Goal: Task Accomplishment & Management: Manage account settings

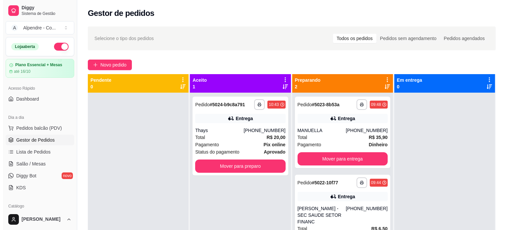
scroll to position [19, 0]
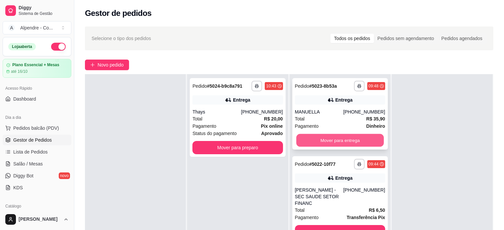
click at [346, 140] on button "Mover para entrega" at bounding box center [340, 140] width 88 height 13
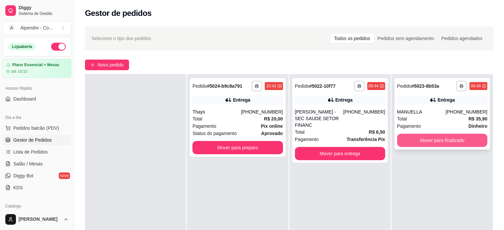
click at [409, 138] on button "Mover para finalizado" at bounding box center [442, 140] width 90 height 13
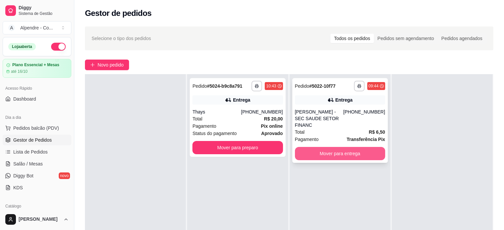
click at [346, 149] on button "Mover para entrega" at bounding box center [340, 153] width 90 height 13
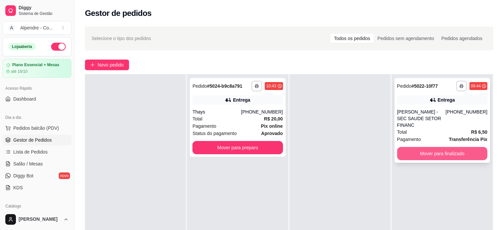
click at [426, 147] on button "Mover para finalizado" at bounding box center [442, 153] width 90 height 13
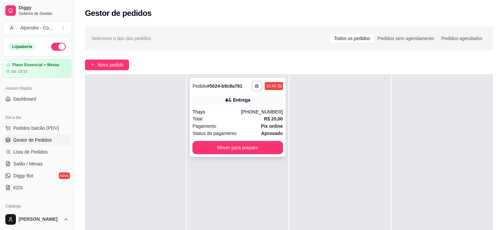
click at [224, 123] on div "Pagamento Pix online" at bounding box center [237, 126] width 90 height 7
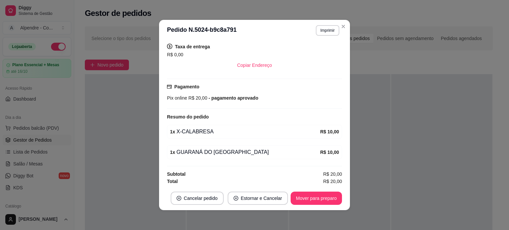
scroll to position [1, 0]
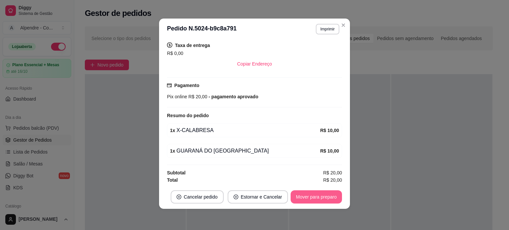
click at [317, 195] on button "Mover para preparo" at bounding box center [316, 197] width 51 height 13
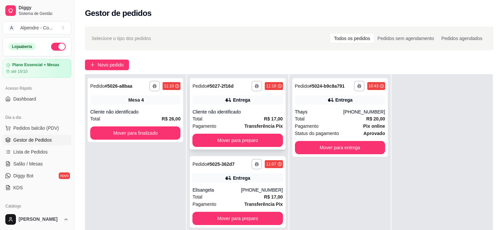
click at [234, 120] on div "Total R$ 17,00" at bounding box center [237, 118] width 90 height 7
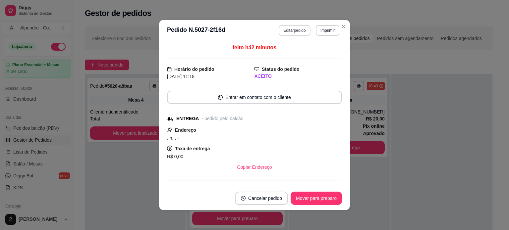
click at [289, 33] on button "Editar pedido" at bounding box center [294, 30] width 31 height 11
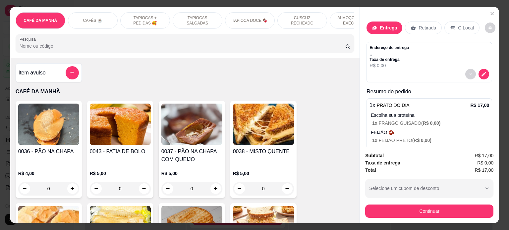
click at [434, 65] on div "Endereço de entrega , , Taxa de entrega R$ 0,00" at bounding box center [430, 57] width 120 height 24
click at [481, 71] on icon "decrease-product-quantity" at bounding box center [484, 74] width 6 height 6
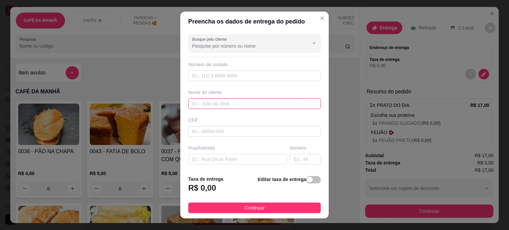
click at [219, 102] on input "text" at bounding box center [254, 103] width 133 height 11
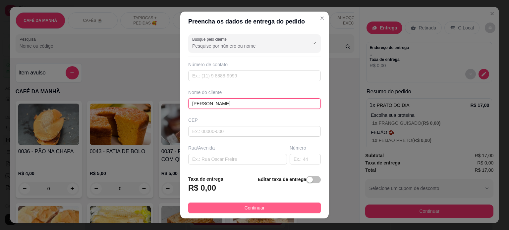
type input "[PERSON_NAME]"
click at [255, 206] on span "Continuar" at bounding box center [255, 208] width 20 height 7
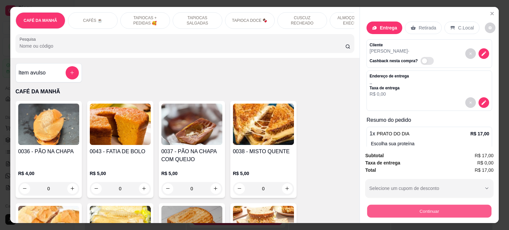
click at [411, 206] on button "Continuar" at bounding box center [429, 211] width 124 height 13
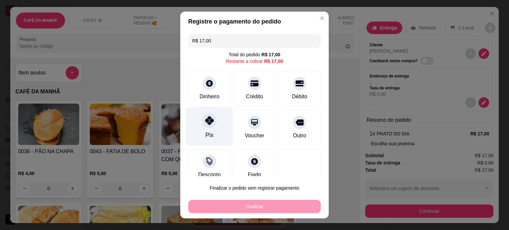
click at [206, 123] on icon at bounding box center [209, 120] width 9 height 9
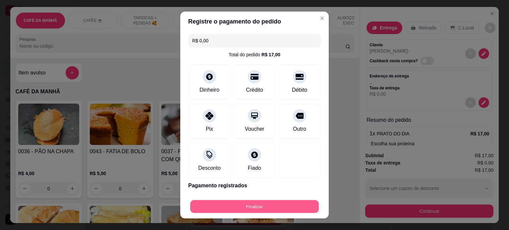
click at [263, 211] on button "Finalizar" at bounding box center [254, 207] width 129 height 13
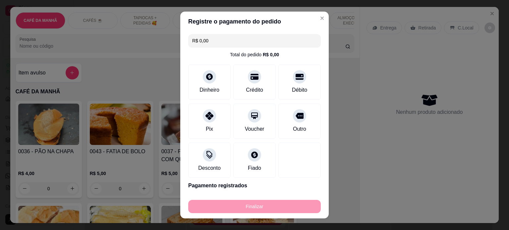
type input "-R$ 17,00"
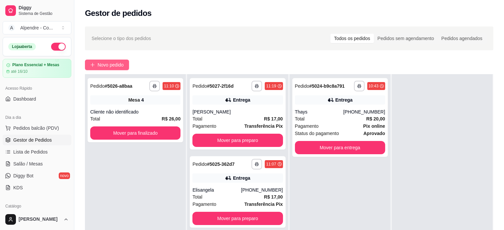
click at [103, 63] on span "Novo pedido" at bounding box center [110, 64] width 26 height 7
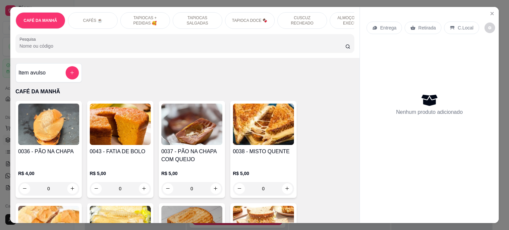
click at [331, 14] on div "ALMOÇO - PRATO EXECUTIVO" at bounding box center [355, 20] width 50 height 17
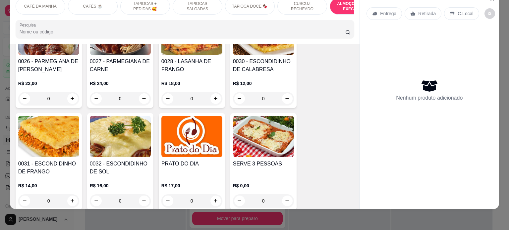
scroll to position [1520, 0]
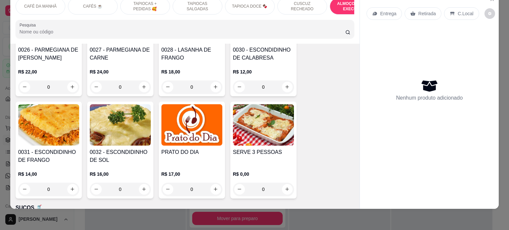
click at [144, 183] on div "0" at bounding box center [120, 189] width 61 height 13
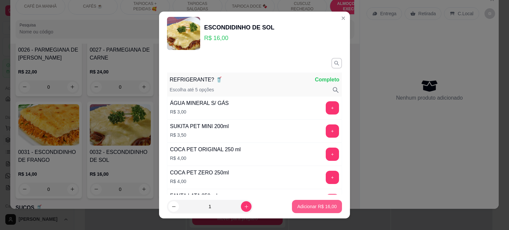
click at [313, 206] on p "Adicionar R$ 16,00" at bounding box center [316, 207] width 39 height 7
type input "1"
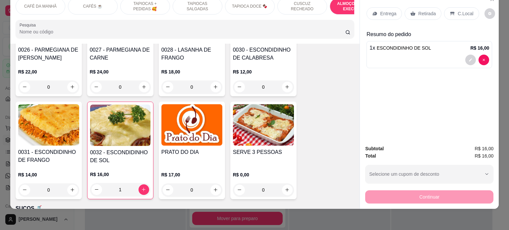
click at [392, 11] on p "Entrega" at bounding box center [388, 13] width 16 height 7
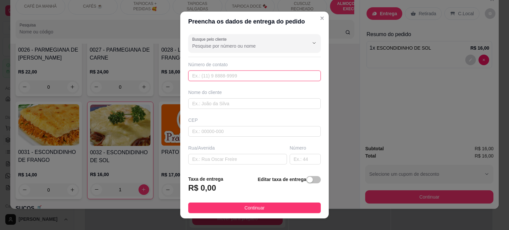
click at [208, 78] on input "text" at bounding box center [254, 76] width 133 height 11
paste input "[PHONE_NUMBER]"
click at [198, 74] on input "[PHONE_NUMBER]" at bounding box center [254, 76] width 133 height 11
type input "[PHONE_NUMBER]"
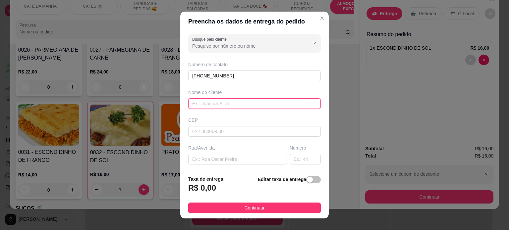
click at [207, 102] on input "text" at bounding box center [254, 103] width 133 height 11
type input "m"
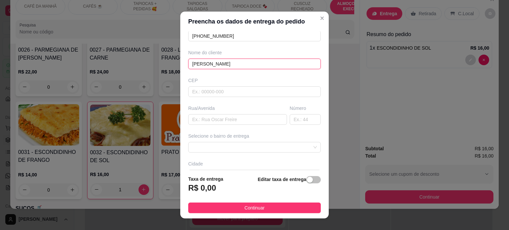
scroll to position [83, 0]
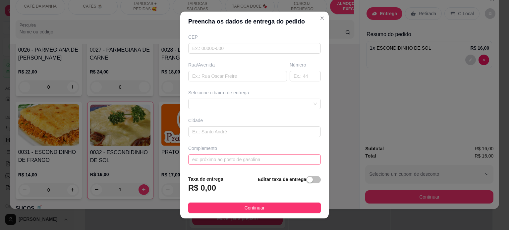
type input "[PERSON_NAME]"
click at [217, 161] on input "text" at bounding box center [254, 159] width 133 height 11
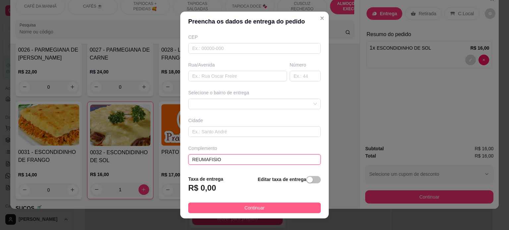
type input "REUMAFISIO"
click at [236, 209] on button "Continuar" at bounding box center [254, 208] width 133 height 11
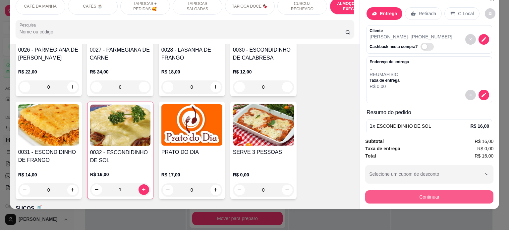
click at [423, 195] on button "Continuar" at bounding box center [429, 197] width 128 height 13
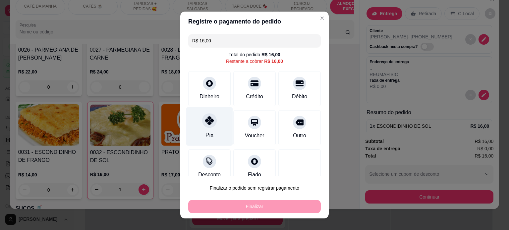
click at [195, 117] on div "Pix" at bounding box center [209, 126] width 47 height 39
type input "R$ 0,00"
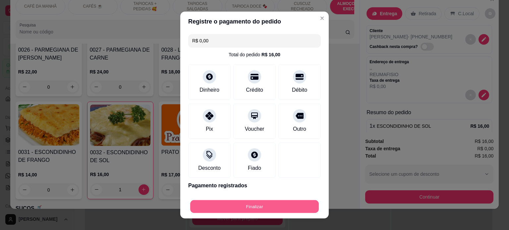
click at [241, 201] on button "Finalizar" at bounding box center [254, 207] width 129 height 13
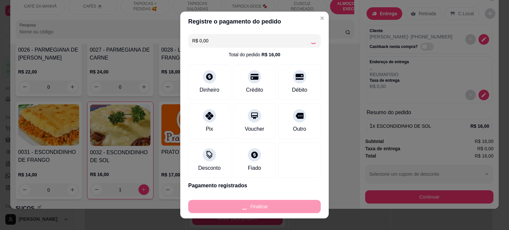
type input "0"
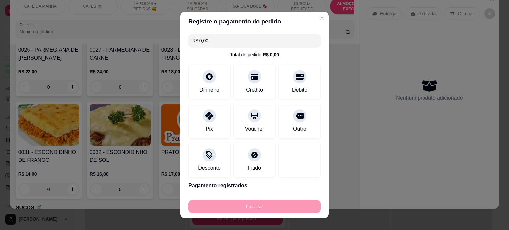
type input "-R$ 16,00"
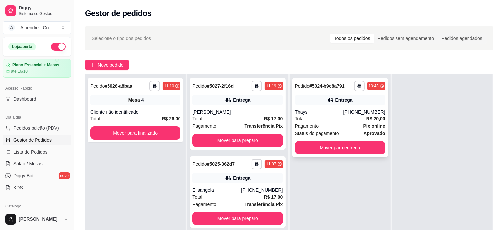
click at [351, 123] on div "Pagamento Pix online" at bounding box center [340, 126] width 90 height 7
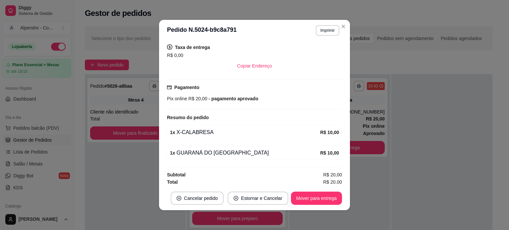
scroll to position [137, 0]
click at [311, 198] on button "Mover para entrega" at bounding box center [316, 198] width 51 height 13
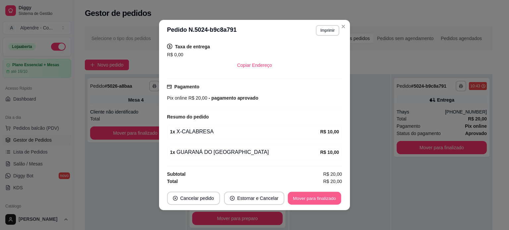
click at [317, 196] on button "Mover para finalizado" at bounding box center [314, 198] width 53 height 13
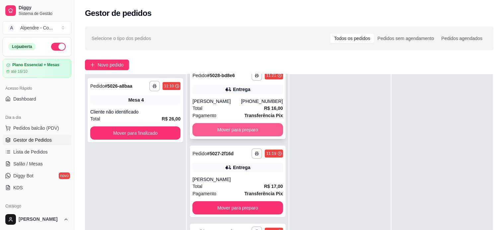
scroll to position [0, 0]
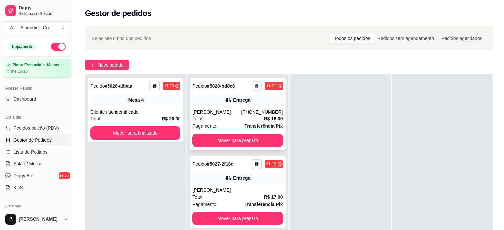
click at [255, 87] on icon "button" at bounding box center [257, 86] width 4 height 4
click at [218, 112] on button "Impressora container" at bounding box center [229, 109] width 46 height 10
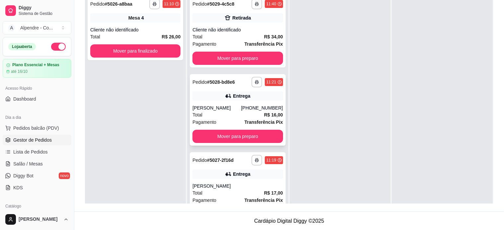
click at [218, 111] on div "Total R$ 16,00" at bounding box center [237, 114] width 90 height 7
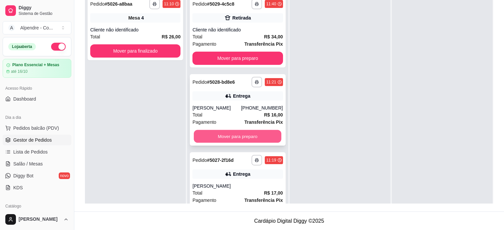
click at [245, 138] on button "Mover para preparo" at bounding box center [238, 136] width 88 height 13
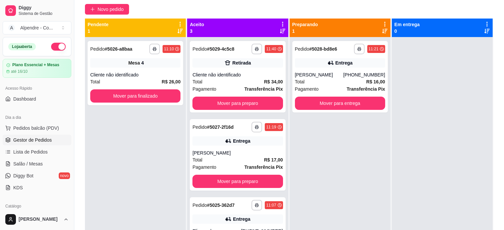
scroll to position [1, 0]
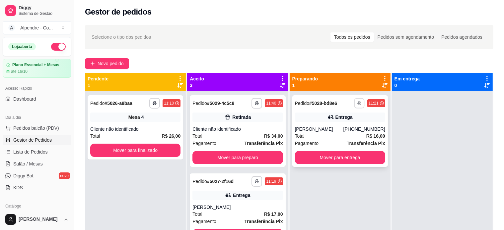
click at [359, 105] on button "button" at bounding box center [359, 103] width 10 height 10
click at [338, 127] on button "Impressora container" at bounding box center [335, 126] width 46 height 10
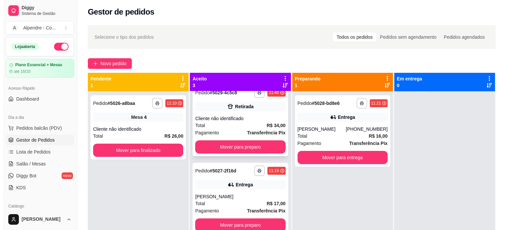
scroll to position [0, 0]
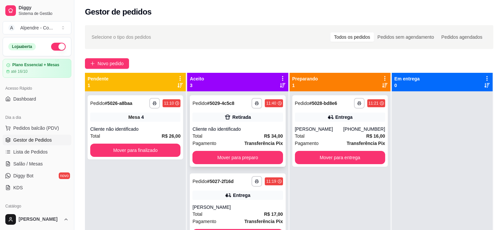
click at [228, 136] on div "Total R$ 34,00" at bounding box center [237, 136] width 90 height 7
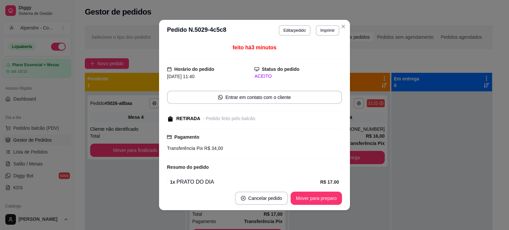
scroll to position [33, 0]
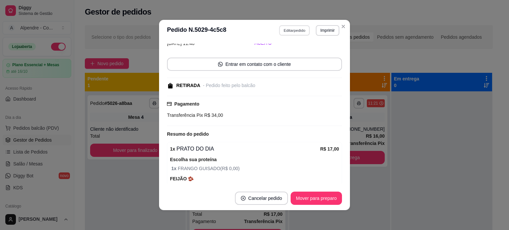
click at [289, 29] on button "Editar pedido" at bounding box center [294, 30] width 31 height 10
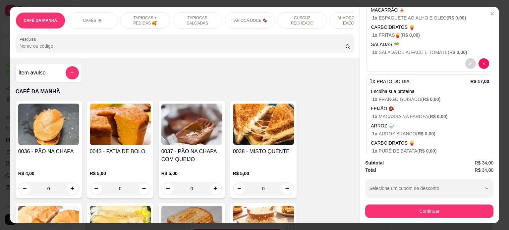
scroll to position [166, 0]
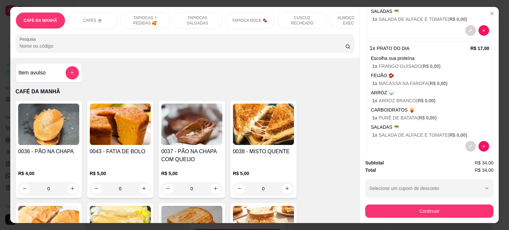
click at [459, 107] on p "CARBOIDRATOS 🍟" at bounding box center [430, 110] width 118 height 7
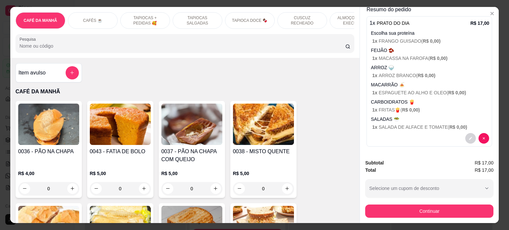
scroll to position [59, 0]
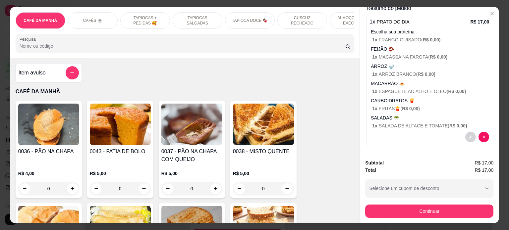
click at [337, 19] on p "ALMOÇO - PRATO EXECUTIVO" at bounding box center [354, 20] width 38 height 11
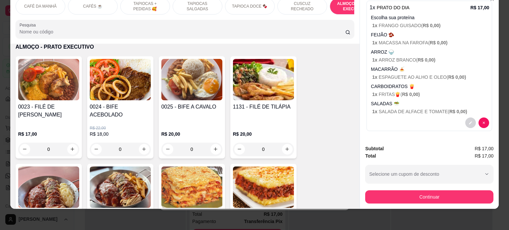
scroll to position [1354, 0]
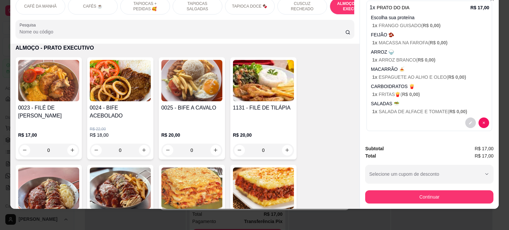
click at [145, 144] on div "0" at bounding box center [120, 150] width 61 height 13
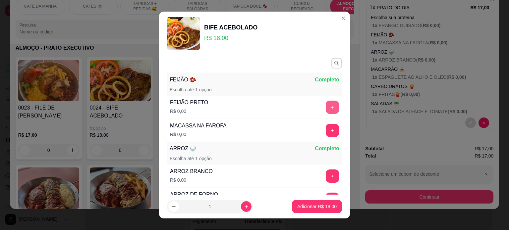
click at [326, 106] on button "+" at bounding box center [332, 107] width 13 height 13
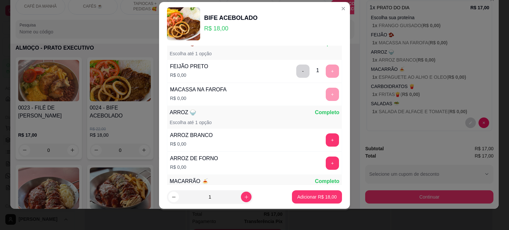
scroll to position [86, 0]
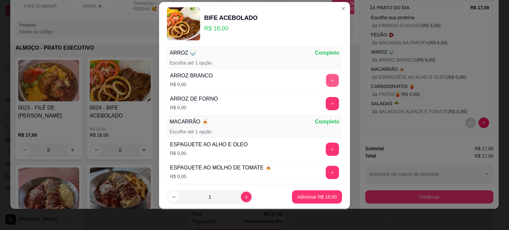
click at [326, 82] on button "+" at bounding box center [332, 80] width 13 height 13
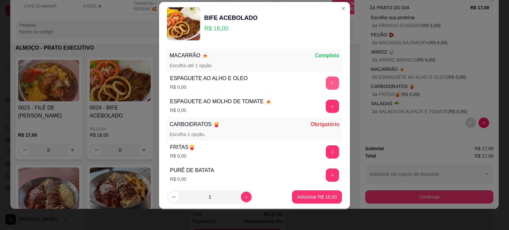
scroll to position [155, 0]
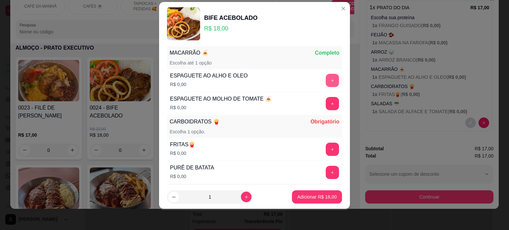
click at [326, 82] on button "+" at bounding box center [332, 80] width 13 height 13
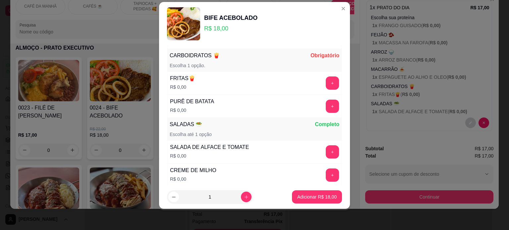
scroll to position [224, 0]
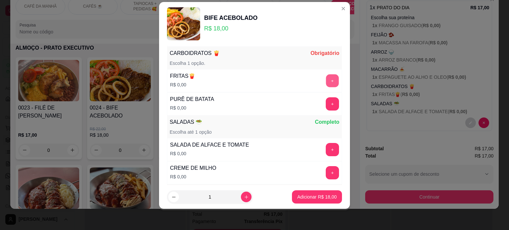
click at [326, 79] on button "+" at bounding box center [332, 80] width 13 height 13
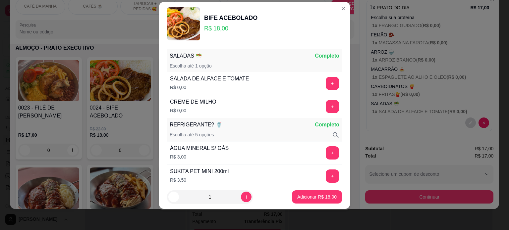
scroll to position [292, 0]
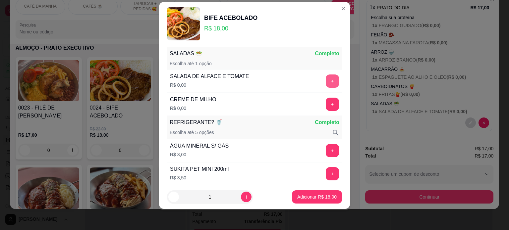
click at [326, 78] on button "+" at bounding box center [332, 81] width 13 height 13
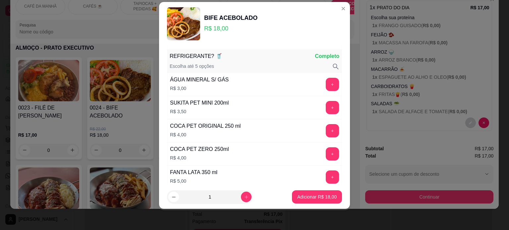
scroll to position [361, 0]
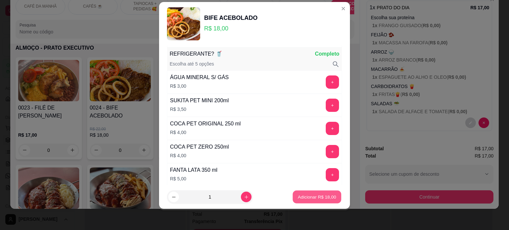
click at [318, 193] on button "Adicionar R$ 18,00" at bounding box center [317, 197] width 49 height 13
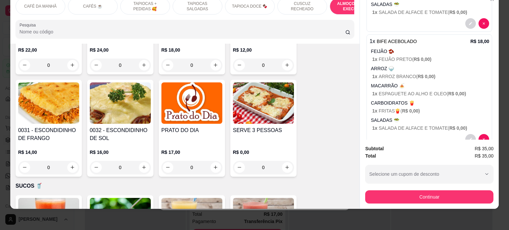
scroll to position [1553, 0]
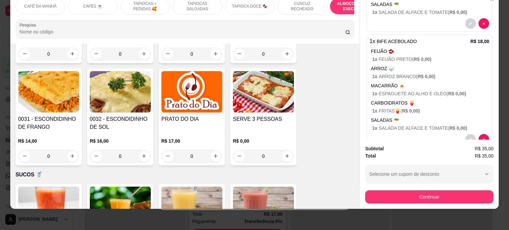
click at [144, 151] on div "0" at bounding box center [120, 156] width 61 height 13
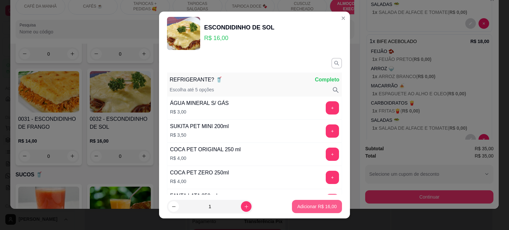
click at [312, 208] on p "Adicionar R$ 16,00" at bounding box center [316, 207] width 39 height 7
type input "1"
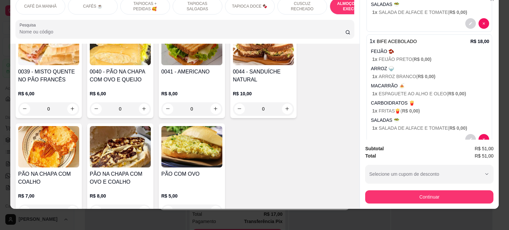
scroll to position [0, 0]
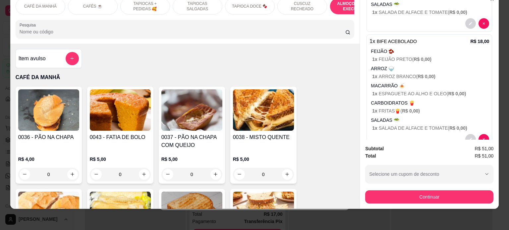
click at [61, 58] on div "Item avulso" at bounding box center [49, 58] width 60 height 13
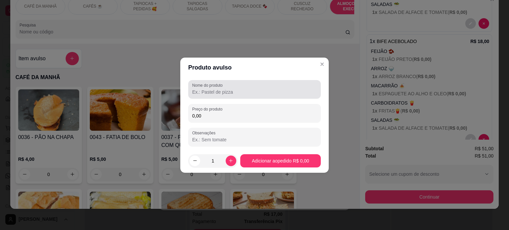
click at [237, 95] on div at bounding box center [254, 89] width 125 height 13
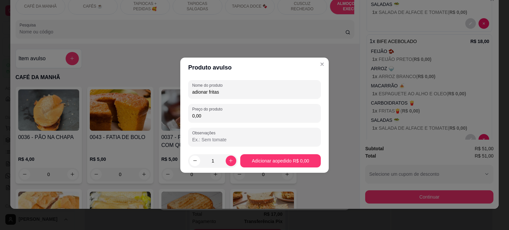
click at [198, 92] on input "adionar fritas" at bounding box center [254, 92] width 125 height 7
type input "adcionar fritas"
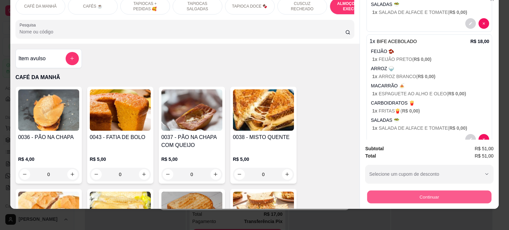
click at [450, 194] on button "Continuar" at bounding box center [429, 197] width 124 height 13
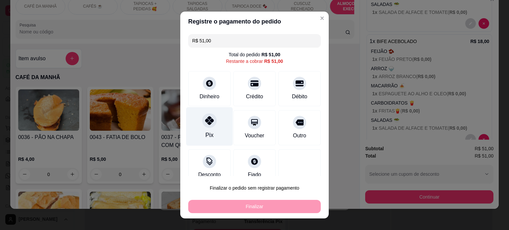
click at [215, 132] on div "Pix" at bounding box center [209, 126] width 47 height 39
type input "R$ 0,00"
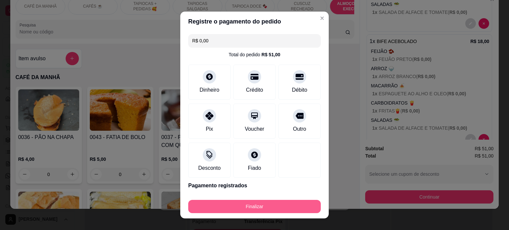
click at [249, 208] on button "Finalizar" at bounding box center [254, 206] width 133 height 13
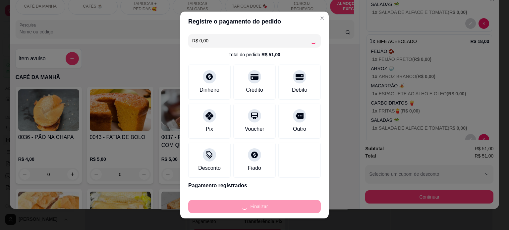
type input "0"
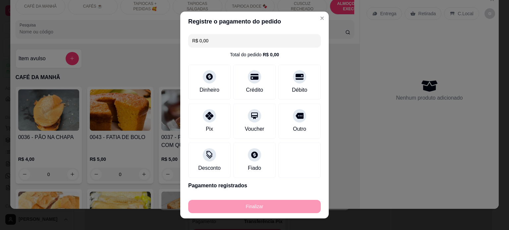
type input "-R$ 51,00"
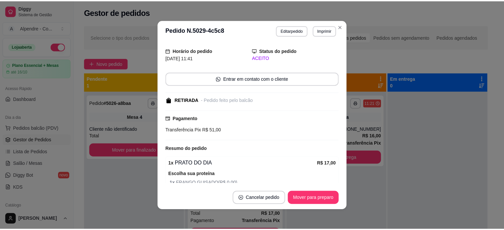
scroll to position [48, 0]
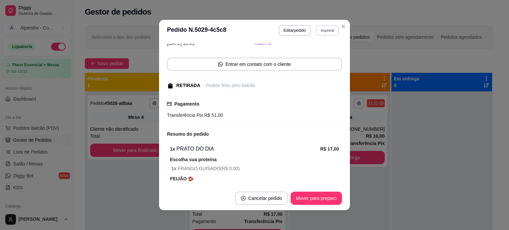
click at [320, 30] on button "Imprimir" at bounding box center [327, 30] width 23 height 10
click at [315, 54] on button "Impressora container" at bounding box center [311, 54] width 46 height 10
click at [318, 27] on button "Imprimir" at bounding box center [327, 30] width 23 height 10
click at [313, 53] on button "Impressora container" at bounding box center [311, 54] width 46 height 10
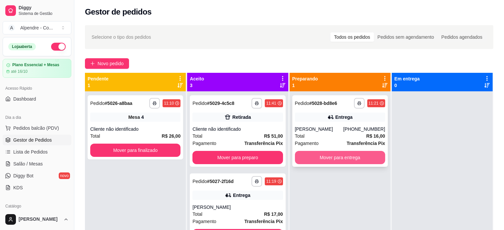
click at [327, 160] on button "Mover para entrega" at bounding box center [340, 157] width 90 height 13
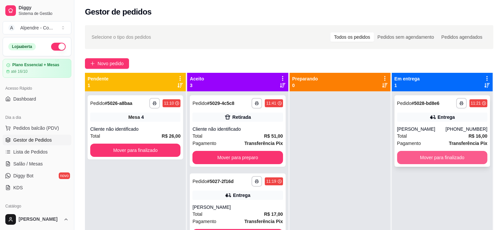
click at [438, 153] on button "Mover para finalizado" at bounding box center [442, 157] width 90 height 13
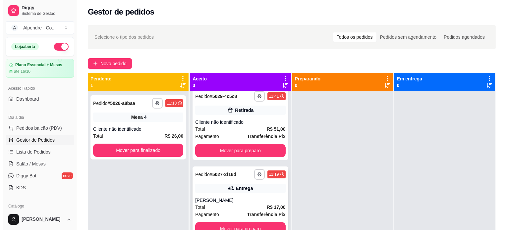
scroll to position [11, 0]
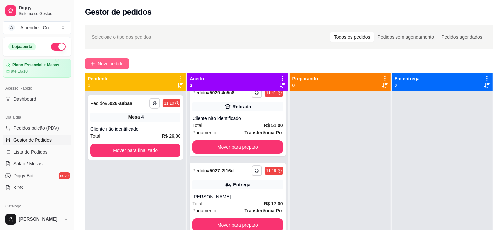
click at [109, 63] on span "Novo pedido" at bounding box center [110, 63] width 26 height 7
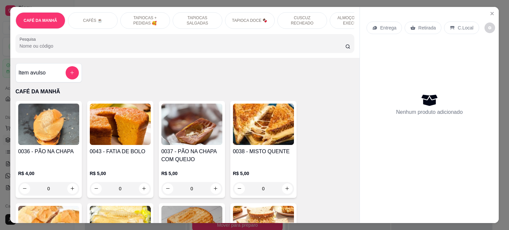
click at [341, 17] on p "ALMOÇO - PRATO EXECUTIVO" at bounding box center [354, 20] width 38 height 11
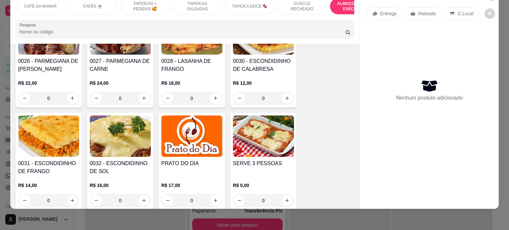
scroll to position [1520, 0]
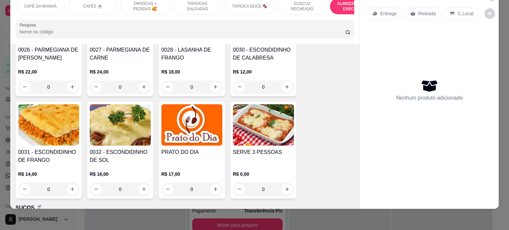
click at [143, 183] on div "0" at bounding box center [120, 189] width 61 height 13
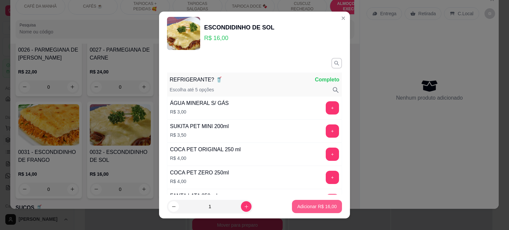
click at [304, 210] on button "Adicionar R$ 16,00" at bounding box center [317, 206] width 50 height 13
type input "1"
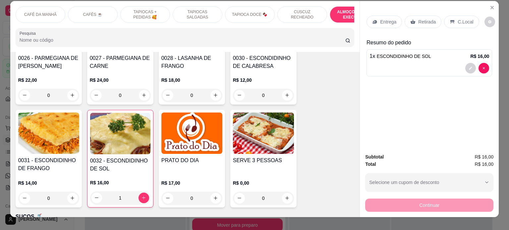
scroll to position [0, 0]
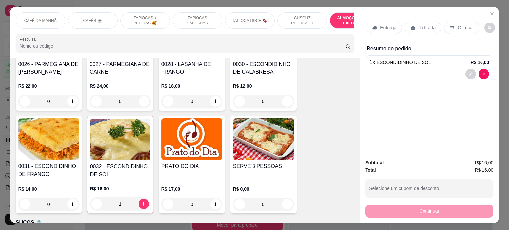
click at [387, 26] on p "Entrega" at bounding box center [388, 28] width 16 height 7
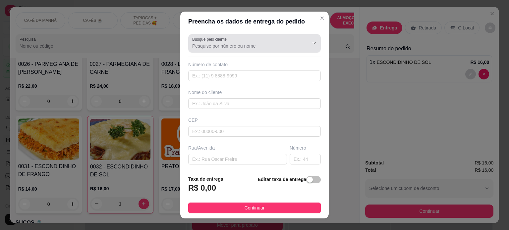
click at [251, 42] on div at bounding box center [254, 43] width 125 height 13
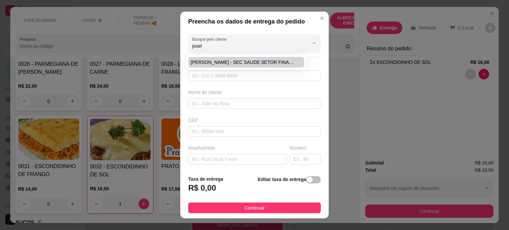
click at [248, 59] on span "[PERSON_NAME] - SEC SAUDE SETOR FINANC" at bounding box center [243, 62] width 104 height 7
type input "[PERSON_NAME] - SEC SAUDE SETOR FINANC"
type input "83991269025"
type input "[PERSON_NAME] - SEC SAUDE SETOR FINANC"
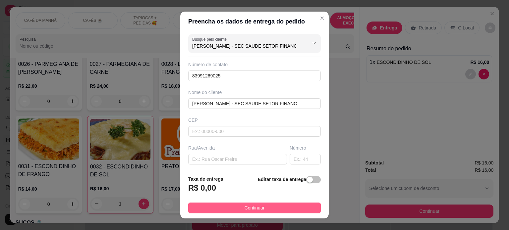
type input "[PERSON_NAME] - SEC SAUDE SETOR FINANC"
click at [247, 209] on span "Continuar" at bounding box center [255, 208] width 20 height 7
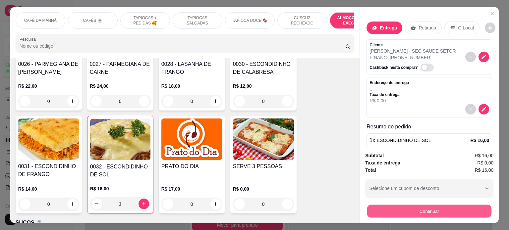
click at [410, 210] on button "Continuar" at bounding box center [429, 211] width 124 height 13
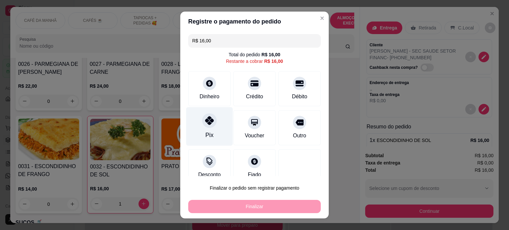
click at [209, 126] on div at bounding box center [209, 120] width 15 height 15
type input "R$ 0,00"
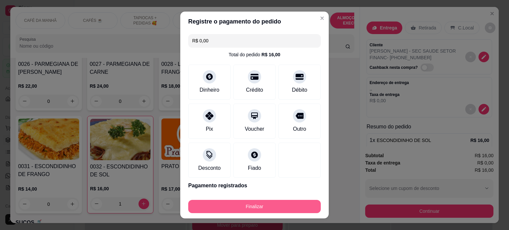
click at [233, 208] on button "Finalizar" at bounding box center [254, 206] width 133 height 13
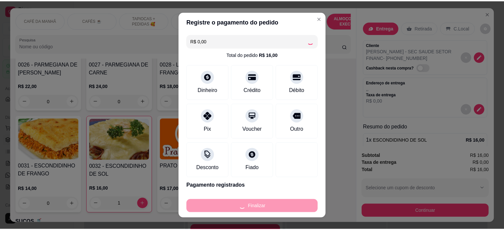
scroll to position [11, 0]
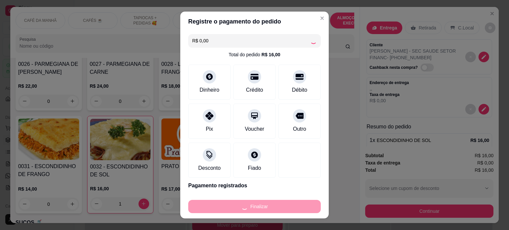
type input "0"
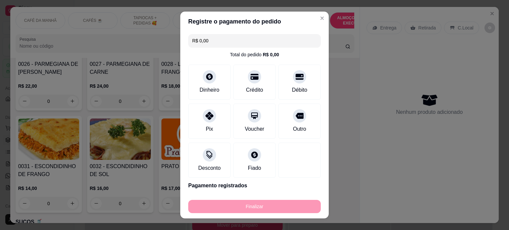
type input "-R$ 16,00"
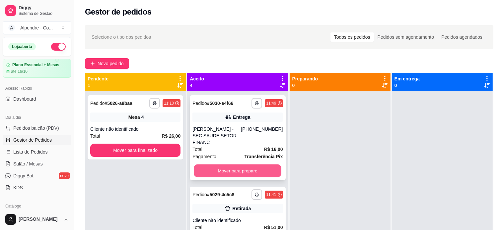
click at [232, 165] on button "Mover para preparo" at bounding box center [238, 171] width 88 height 13
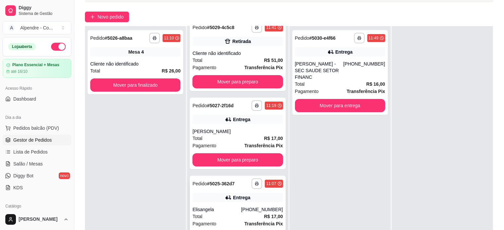
scroll to position [101, 0]
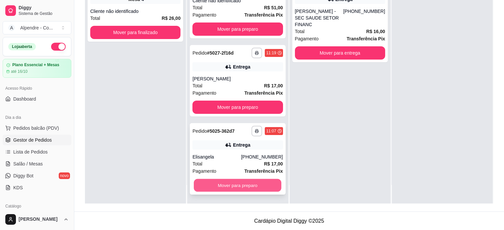
click at [241, 182] on button "Mover para preparo" at bounding box center [238, 185] width 88 height 13
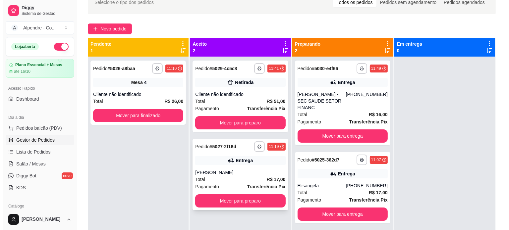
scroll to position [34, 0]
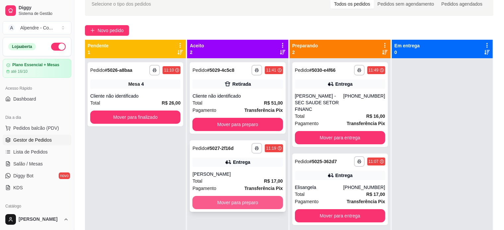
click at [246, 202] on button "Mover para preparo" at bounding box center [237, 202] width 90 height 13
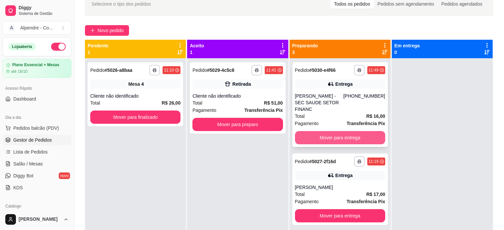
click at [332, 131] on button "Mover para entrega" at bounding box center [340, 137] width 90 height 13
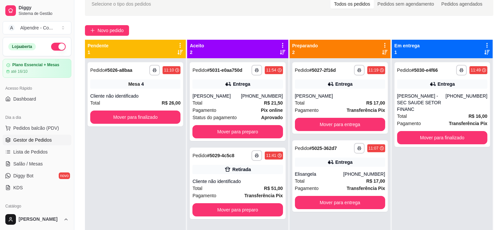
click at [463, 173] on div "**********" at bounding box center [441, 173] width 101 height 230
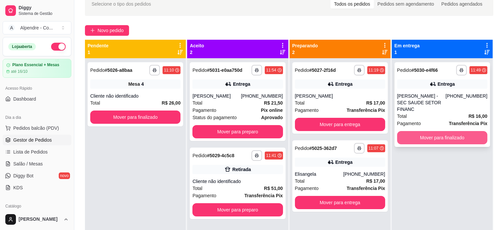
click at [433, 132] on button "Mover para finalizado" at bounding box center [442, 137] width 90 height 13
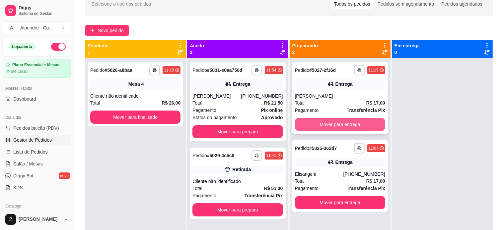
click at [350, 126] on button "Mover para entrega" at bounding box center [340, 124] width 90 height 13
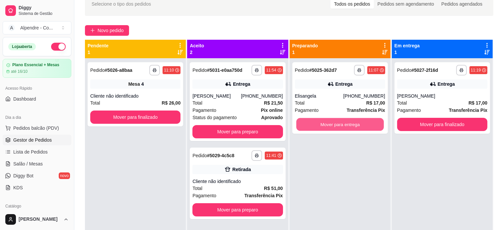
click at [350, 126] on button "Mover para entrega" at bounding box center [340, 124] width 88 height 13
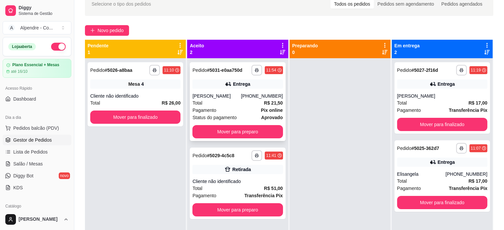
click at [234, 101] on div "Total R$ 21,50" at bounding box center [237, 102] width 90 height 7
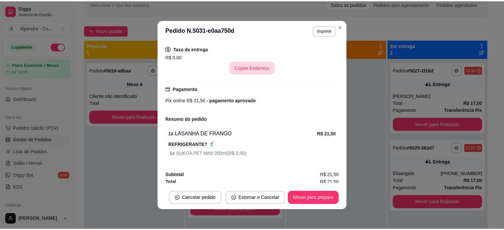
scroll to position [144, 0]
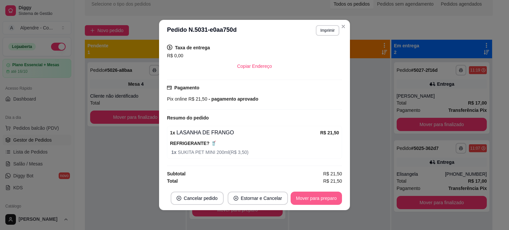
click at [316, 196] on button "Mover para preparo" at bounding box center [316, 198] width 51 height 13
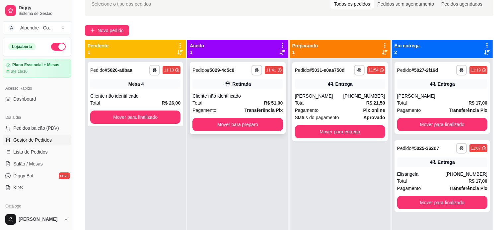
click at [240, 104] on div "Total R$ 51,00" at bounding box center [237, 102] width 90 height 7
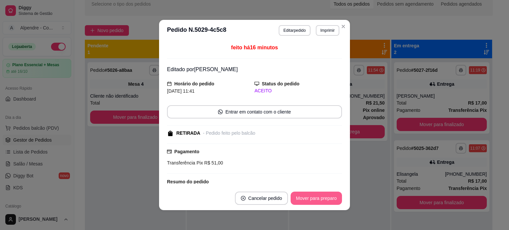
click at [324, 200] on button "Mover para preparo" at bounding box center [316, 198] width 51 height 13
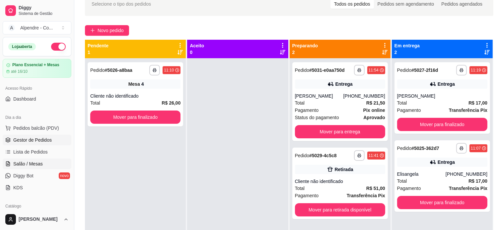
click at [25, 164] on span "Salão / Mesas" at bounding box center [28, 164] width 30 height 7
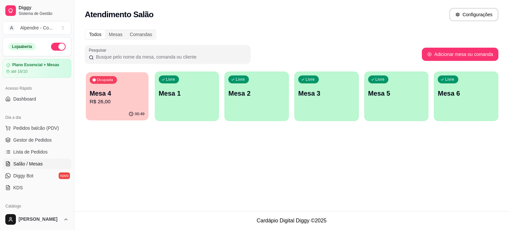
click at [114, 106] on div "Ocupada Mesa 4 R$ 26,00" at bounding box center [117, 90] width 63 height 36
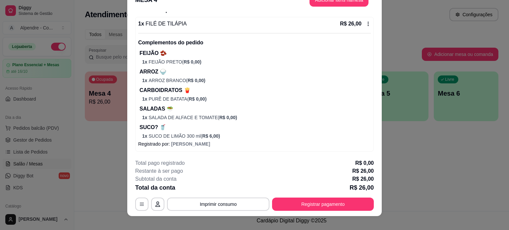
scroll to position [20, 0]
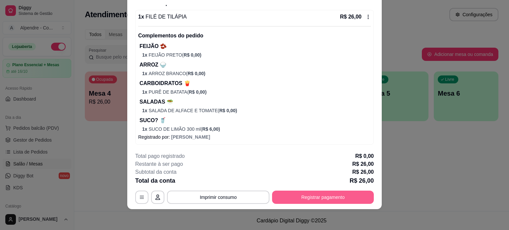
click at [329, 194] on button "Registrar pagamento" at bounding box center [323, 197] width 102 height 13
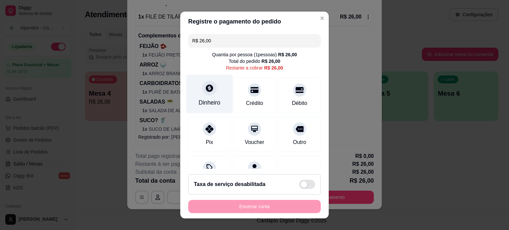
click at [198, 97] on div "Dinheiro" at bounding box center [209, 94] width 47 height 39
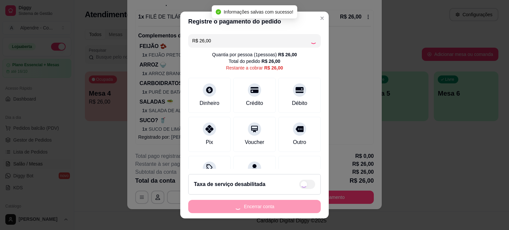
type input "R$ 0,00"
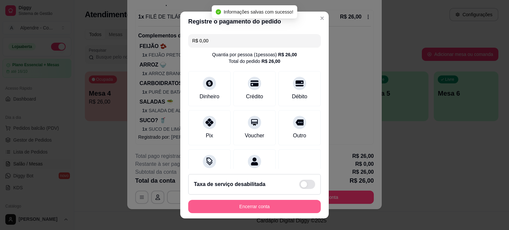
click at [251, 208] on button "Encerrar conta" at bounding box center [254, 206] width 133 height 13
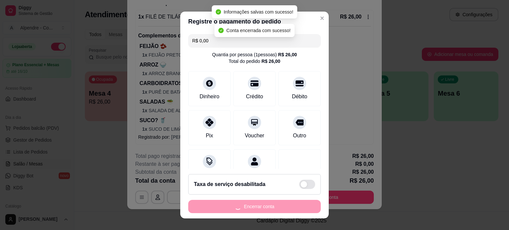
scroll to position [0, 0]
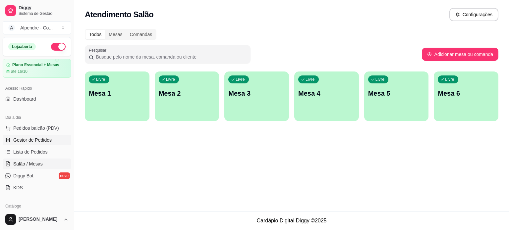
click at [24, 135] on link "Gestor de Pedidos" at bounding box center [37, 140] width 69 height 11
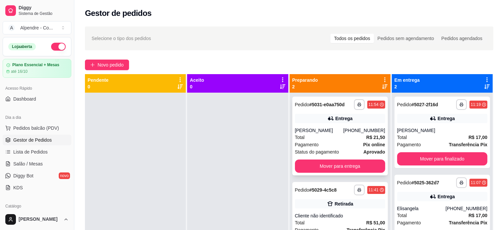
click at [327, 144] on div "Pagamento Pix online" at bounding box center [340, 144] width 90 height 7
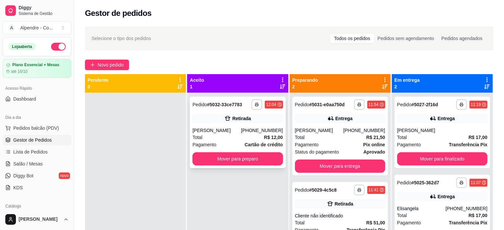
click at [217, 131] on div "[PERSON_NAME]" at bounding box center [216, 130] width 48 height 7
click at [326, 147] on div "Pagamento Pix online" at bounding box center [340, 144] width 90 height 7
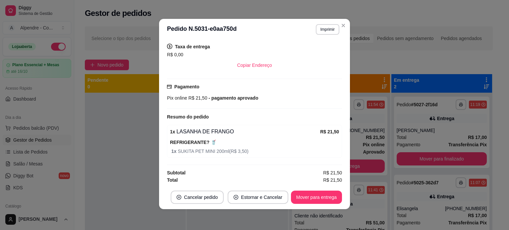
scroll to position [1, 0]
click at [204, 199] on button "Cancelar pedido" at bounding box center [197, 197] width 51 height 13
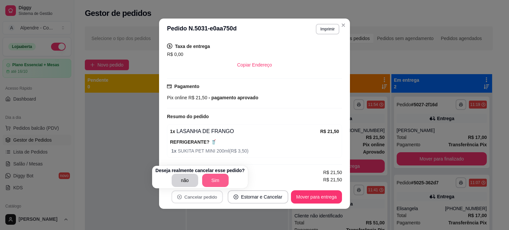
click at [217, 179] on button "Sim" at bounding box center [215, 180] width 27 height 13
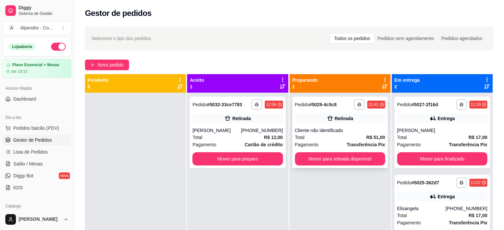
click at [336, 139] on div "Total R$ 51,00" at bounding box center [340, 137] width 90 height 7
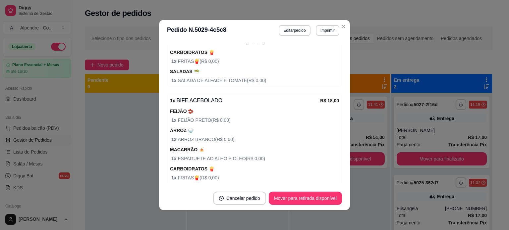
scroll to position [318, 0]
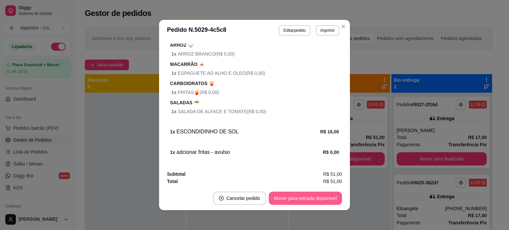
click at [291, 200] on button "Mover para retirada disponível" at bounding box center [305, 198] width 73 height 13
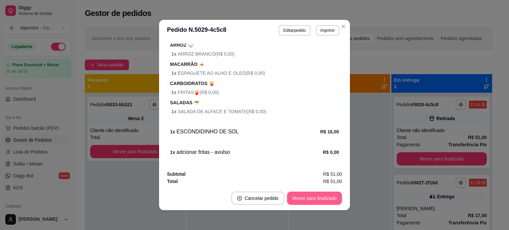
click at [316, 197] on button "Mover para finalizado" at bounding box center [314, 198] width 55 height 13
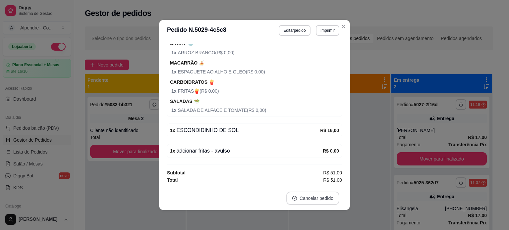
scroll to position [282, 0]
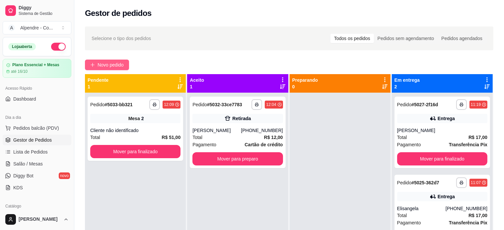
click at [125, 61] on button "Novo pedido" at bounding box center [107, 65] width 44 height 11
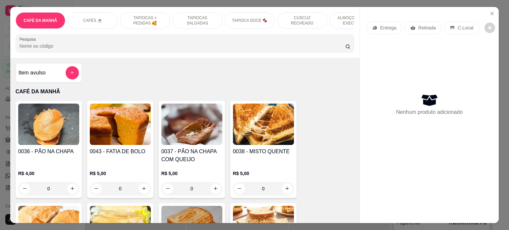
click at [345, 18] on p "ALMOÇO - PRATO EXECUTIVO" at bounding box center [354, 20] width 38 height 11
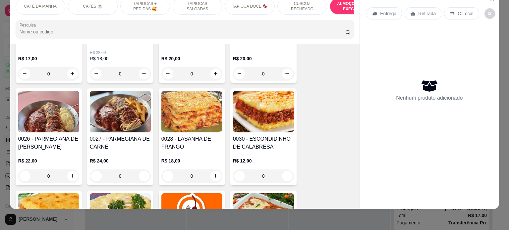
scroll to position [1454, 0]
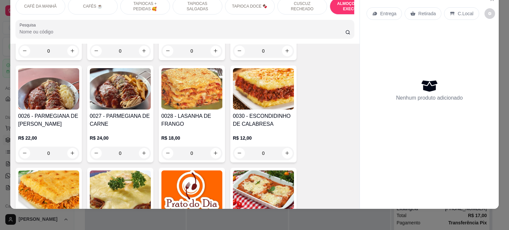
click at [218, 148] on div "0" at bounding box center [191, 153] width 61 height 13
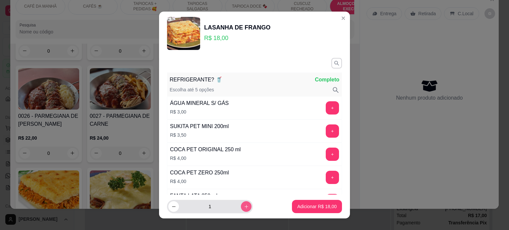
click at [244, 206] on icon "increase-product-quantity" at bounding box center [246, 207] width 5 height 5
type input "2"
click at [312, 209] on p "Adicionar R$ 36,00" at bounding box center [316, 207] width 39 height 7
type input "2"
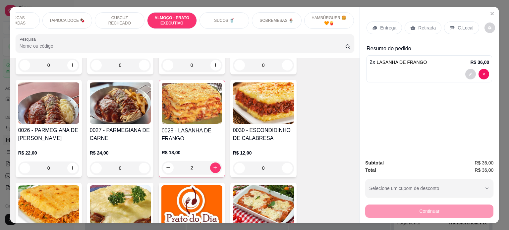
scroll to position [0, 195]
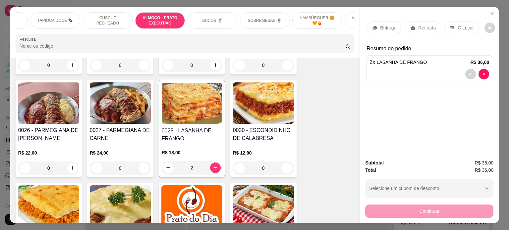
click at [224, 19] on div "SUCOS 🥤" at bounding box center [213, 20] width 50 height 17
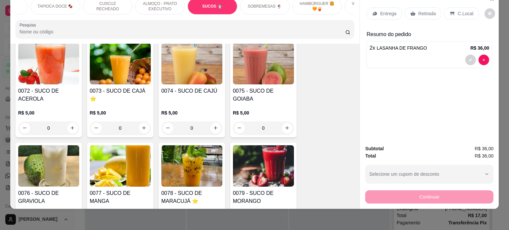
scroll to position [1708, 0]
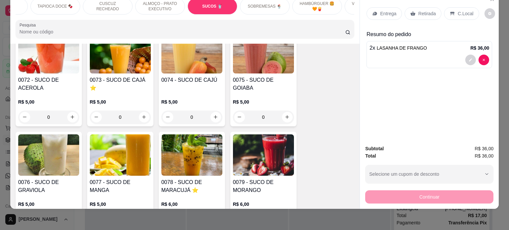
click at [68, 111] on div "0" at bounding box center [48, 117] width 61 height 13
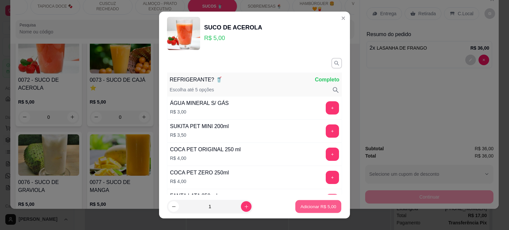
click at [324, 207] on p "Adicionar R$ 5,00" at bounding box center [318, 207] width 36 height 6
type input "1"
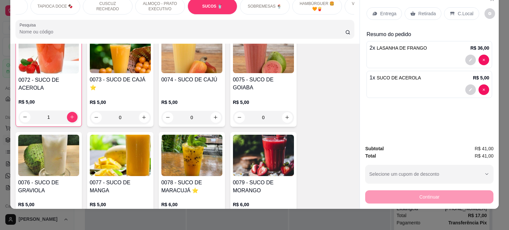
click at [386, 10] on p "Entrega" at bounding box center [388, 13] width 16 height 7
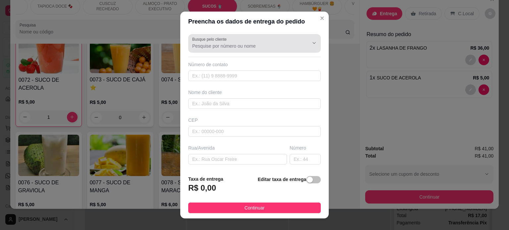
click at [220, 47] on input "Busque pelo cliente" at bounding box center [245, 46] width 106 height 7
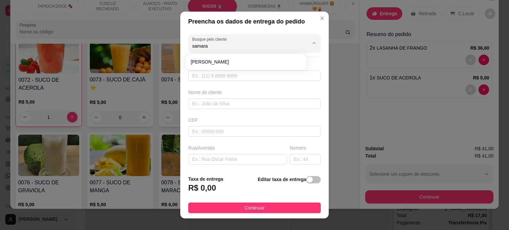
click at [220, 55] on div "[PERSON_NAME]" at bounding box center [246, 61] width 119 height 13
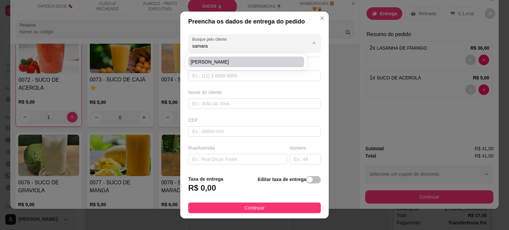
click at [220, 58] on li "[PERSON_NAME]" at bounding box center [246, 62] width 116 height 11
type input "[PERSON_NAME]"
type input "83991927926"
type input "[PERSON_NAME]"
type input "58013342"
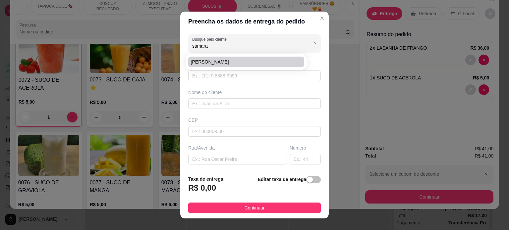
type input "[GEOGRAPHIC_DATA][PERSON_NAME]"
type input "593"
type input "[PERSON_NAME]"
type input "Clínica Almed - Em frente ao laboratório Analises"
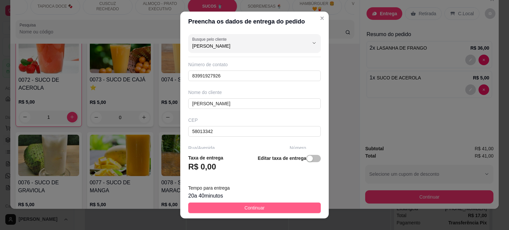
click at [258, 209] on span "Continuar" at bounding box center [255, 208] width 20 height 7
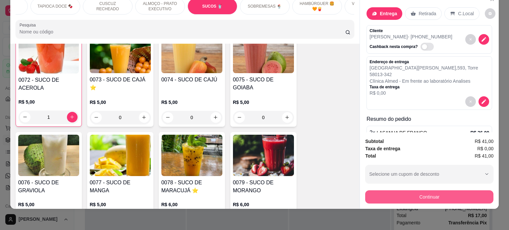
click at [417, 192] on button "Continuar" at bounding box center [429, 197] width 128 height 13
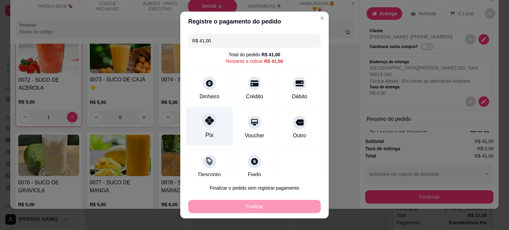
click at [202, 120] on div at bounding box center [209, 120] width 15 height 15
type input "R$ 0,00"
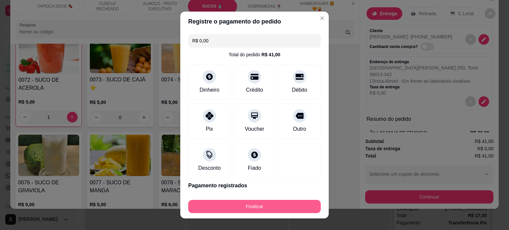
click at [260, 206] on button "Finalizar" at bounding box center [254, 206] width 133 height 13
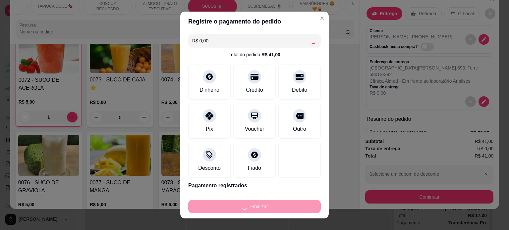
type input "0"
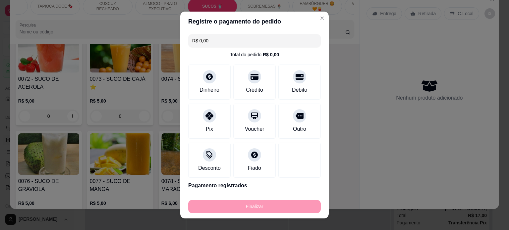
type input "-R$ 41,00"
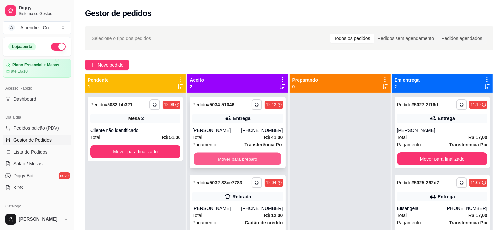
click at [247, 154] on button "Mover para preparo" at bounding box center [238, 159] width 88 height 13
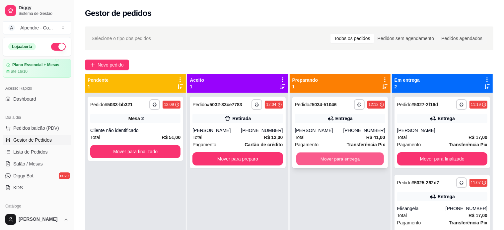
click at [320, 157] on button "Mover para entrega" at bounding box center [340, 159] width 88 height 13
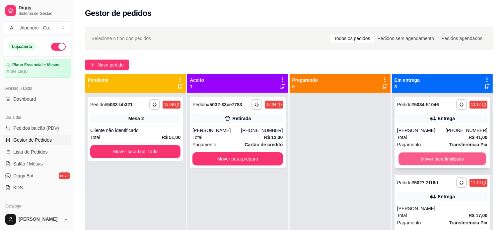
click at [434, 153] on button "Mover para finalizado" at bounding box center [442, 159] width 88 height 13
click at [434, 157] on button "Mover para finalizado" at bounding box center [442, 159] width 88 height 13
click at [434, 157] on button "Mover para finalizado" at bounding box center [442, 158] width 90 height 13
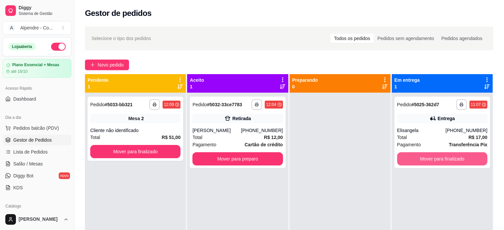
click at [434, 157] on button "Mover para finalizado" at bounding box center [442, 158] width 90 height 13
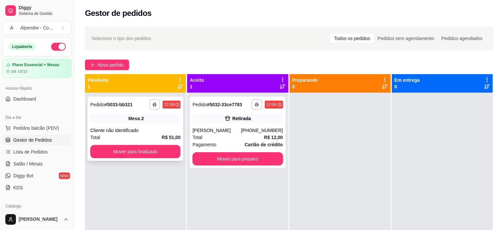
click at [127, 132] on div "Cliente não identificado" at bounding box center [135, 130] width 90 height 7
click at [135, 135] on div "Total R$ 51,00" at bounding box center [135, 137] width 90 height 7
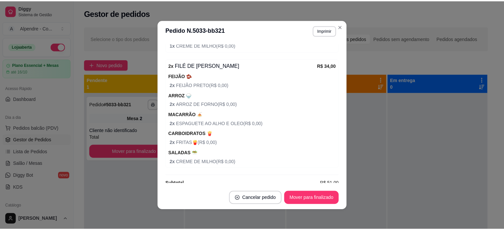
scroll to position [227, 0]
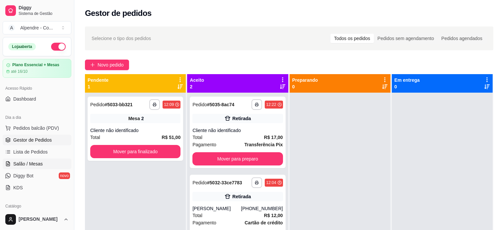
click at [21, 161] on span "Salão / Mesas" at bounding box center [28, 164] width 30 height 7
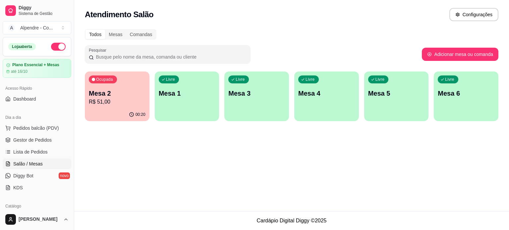
click at [111, 95] on p "Mesa 2" at bounding box center [117, 93] width 57 height 9
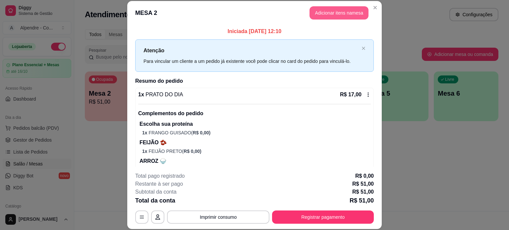
click at [342, 14] on button "Adicionar itens na mesa" at bounding box center [339, 12] width 59 height 13
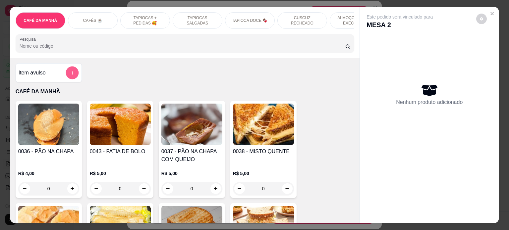
click at [70, 74] on icon "add-separate-item" at bounding box center [72, 73] width 5 height 5
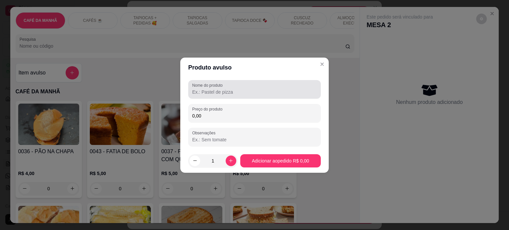
click at [255, 90] on input "Nome do produto" at bounding box center [254, 92] width 125 height 7
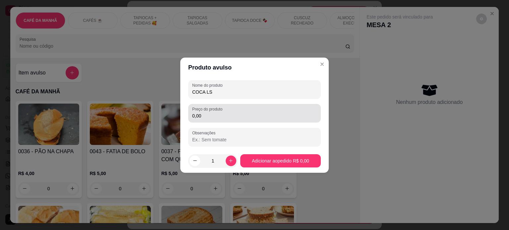
type input "COCA LS"
click at [236, 116] on input "0,00" at bounding box center [254, 116] width 125 height 7
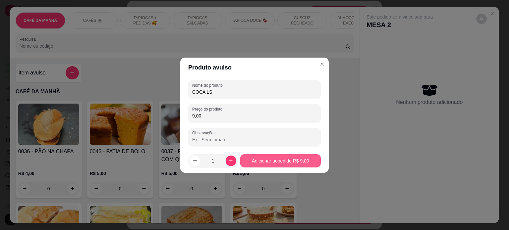
type input "9,00"
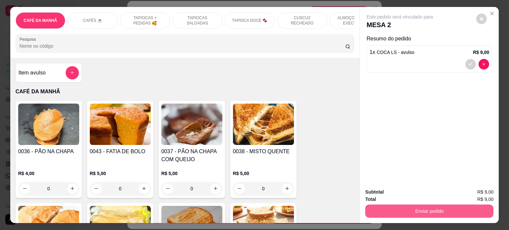
click at [390, 211] on button "Enviar pedido" at bounding box center [429, 211] width 128 height 13
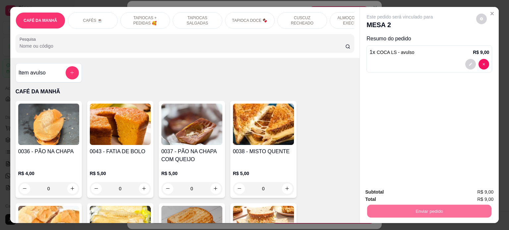
click at [471, 193] on button "Enviar pedido" at bounding box center [476, 192] width 36 height 12
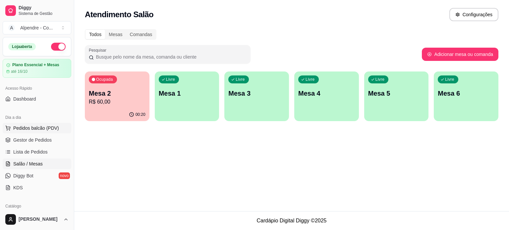
click at [30, 127] on span "Pedidos balcão (PDV)" at bounding box center [36, 128] width 46 height 7
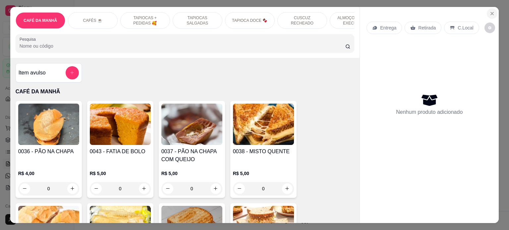
click at [490, 11] on icon "Close" at bounding box center [492, 13] width 5 height 5
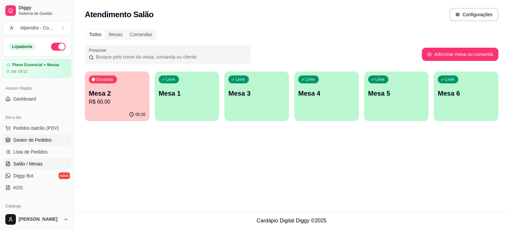
click at [37, 141] on span "Gestor de Pedidos" at bounding box center [32, 140] width 38 height 7
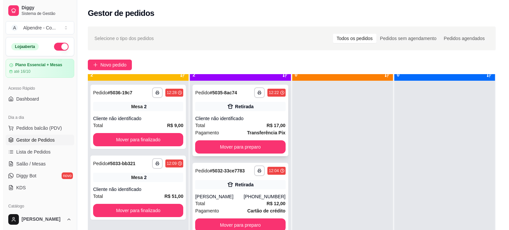
scroll to position [19, 0]
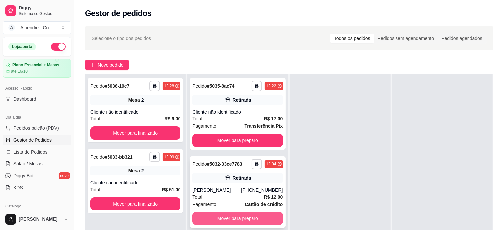
click at [228, 217] on button "Mover para preparo" at bounding box center [237, 218] width 90 height 13
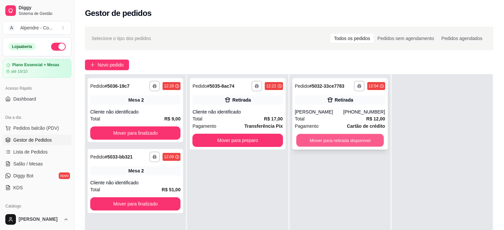
click at [318, 141] on button "Mover para retirada disponível" at bounding box center [340, 140] width 88 height 13
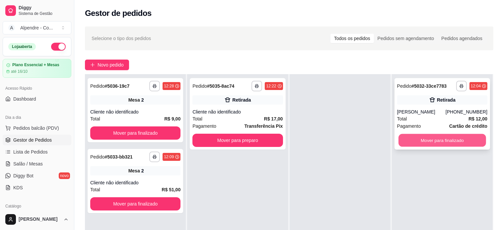
click at [426, 138] on button "Mover para finalizado" at bounding box center [442, 140] width 88 height 13
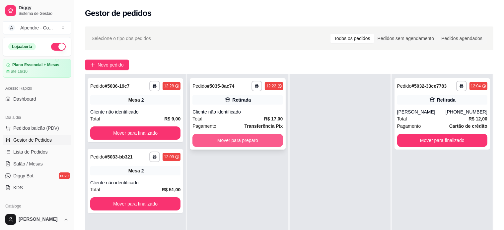
click at [235, 136] on button "Mover para preparo" at bounding box center [237, 140] width 90 height 13
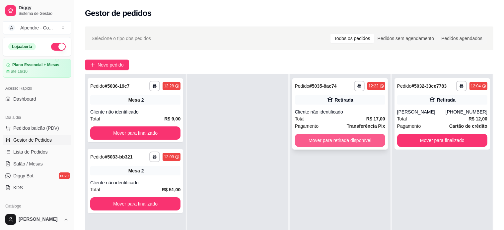
click at [343, 147] on button "Mover para retirada disponível" at bounding box center [340, 140] width 90 height 13
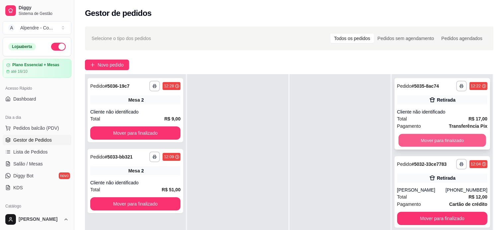
click at [424, 140] on button "Mover para finalizado" at bounding box center [442, 140] width 88 height 13
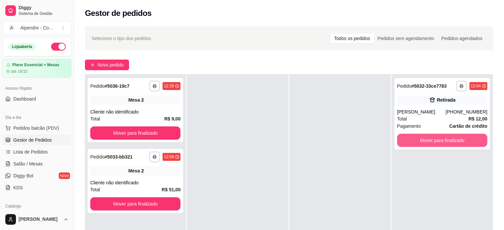
click at [424, 140] on button "Mover para finalizado" at bounding box center [442, 140] width 90 height 13
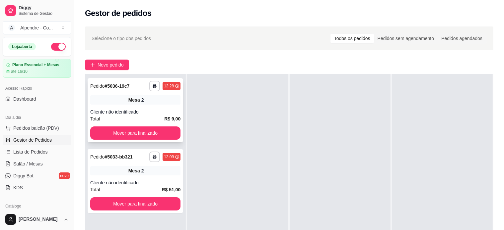
click at [154, 112] on div "Cliente não identificado" at bounding box center [135, 112] width 90 height 7
click at [25, 166] on span "Salão / Mesas" at bounding box center [28, 164] width 30 height 7
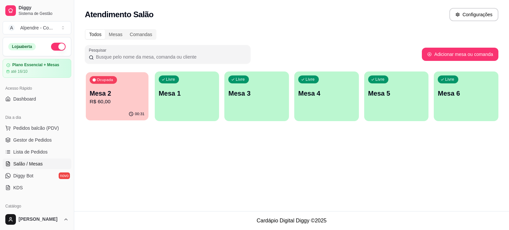
click at [132, 92] on p "Mesa 2" at bounding box center [117, 93] width 55 height 9
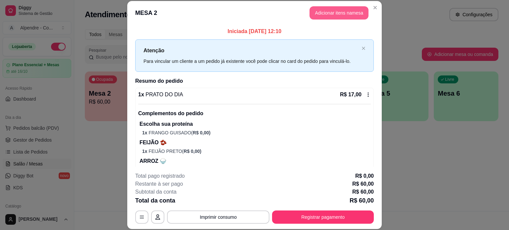
click at [333, 17] on button "Adicionar itens na mesa" at bounding box center [339, 12] width 59 height 13
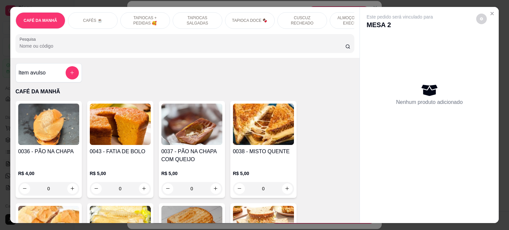
scroll to position [0, 234]
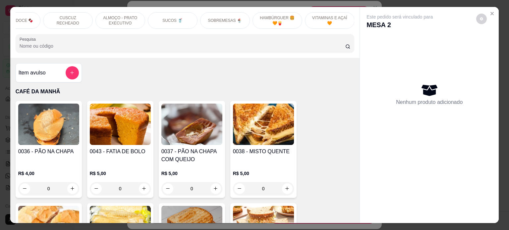
click at [234, 20] on p "SOBREMESAS 🍨" at bounding box center [225, 20] width 34 height 5
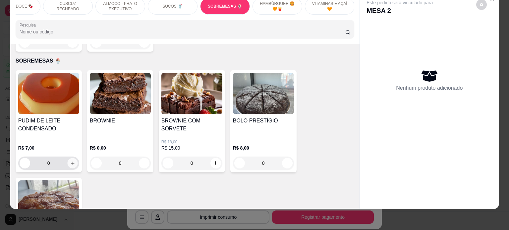
click at [70, 161] on icon "increase-product-quantity" at bounding box center [72, 163] width 5 height 5
type input "1"
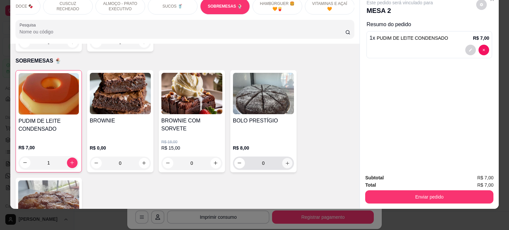
click at [285, 161] on icon "increase-product-quantity" at bounding box center [287, 163] width 5 height 5
type input "1"
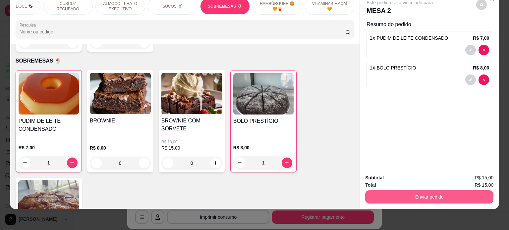
click at [415, 191] on button "Enviar pedido" at bounding box center [429, 197] width 128 height 13
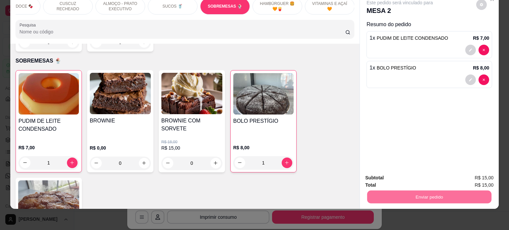
click at [470, 179] on button "Enviar pedido" at bounding box center [475, 175] width 37 height 13
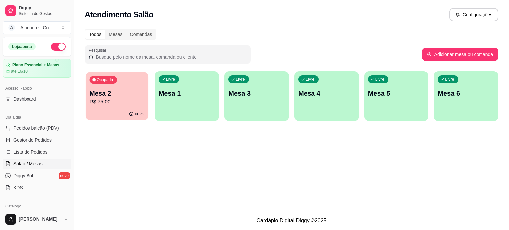
click at [123, 92] on p "Mesa 2" at bounding box center [117, 93] width 55 height 9
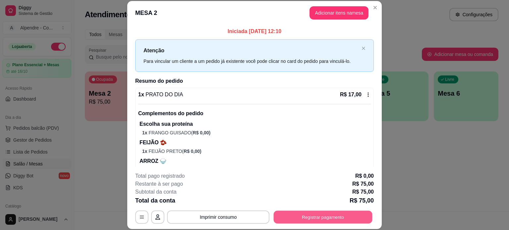
click at [306, 220] on button "Registrar pagamento" at bounding box center [323, 217] width 99 height 13
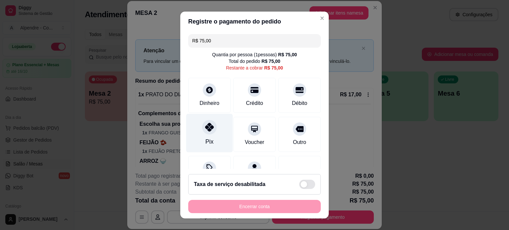
click at [207, 135] on div "Pix" at bounding box center [209, 133] width 47 height 39
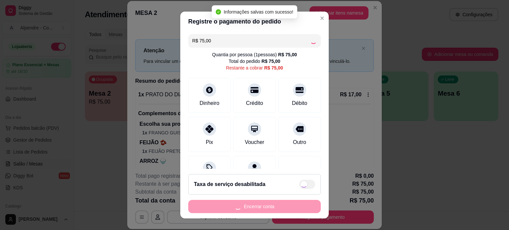
type input "R$ 0,00"
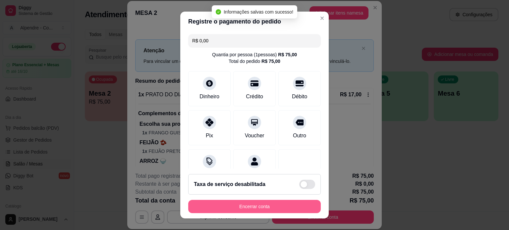
click at [237, 208] on button "Encerrar conta" at bounding box center [254, 206] width 133 height 13
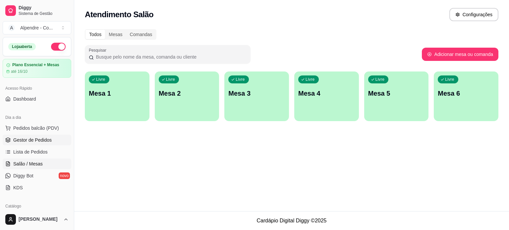
click at [27, 140] on span "Gestor de Pedidos" at bounding box center [32, 140] width 38 height 7
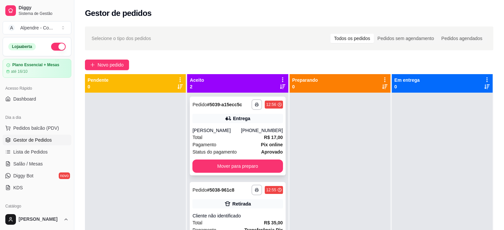
click at [238, 147] on div "Pagamento Pix online" at bounding box center [237, 144] width 90 height 7
click at [244, 141] on div "Pagamento Pix online" at bounding box center [237, 144] width 90 height 7
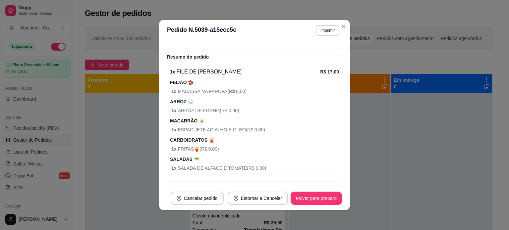
scroll to position [199, 0]
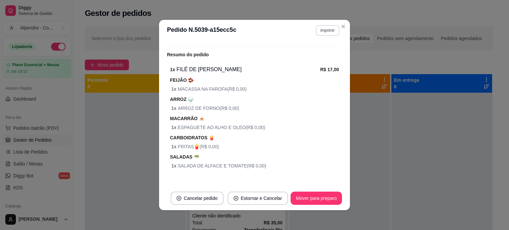
click at [333, 30] on button "Imprimir" at bounding box center [328, 30] width 24 height 11
click at [288, 58] on button "Impressora container" at bounding box center [311, 53] width 48 height 11
click at [324, 197] on button "Mover para preparo" at bounding box center [316, 198] width 50 height 13
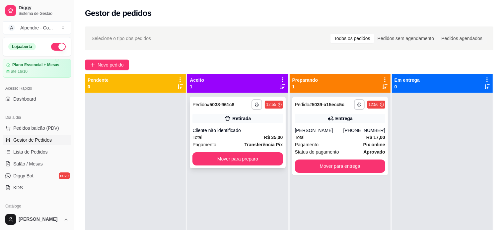
click at [242, 139] on div "Total R$ 35,00" at bounding box center [237, 137] width 90 height 7
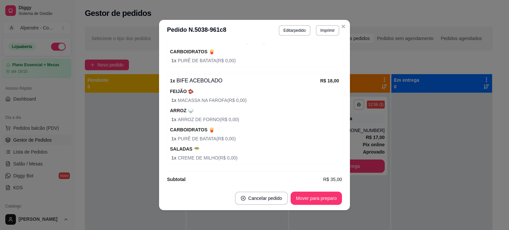
scroll to position [204, 0]
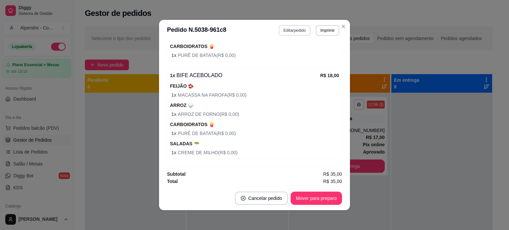
click at [294, 30] on button "Editar pedido" at bounding box center [294, 30] width 31 height 11
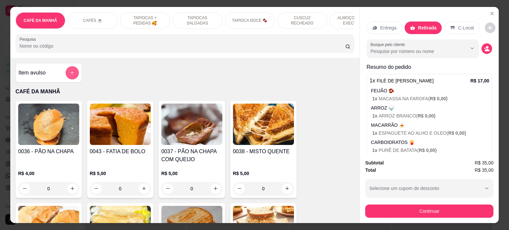
click at [73, 73] on button "add-separate-item" at bounding box center [72, 72] width 13 height 13
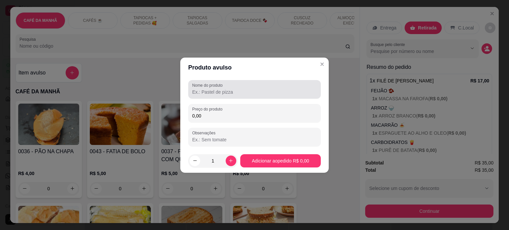
click at [214, 94] on input "Nome do produto" at bounding box center [254, 92] width 125 height 7
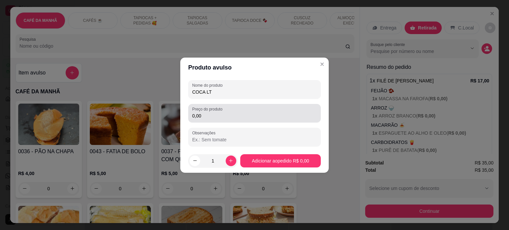
type input "COCA LT"
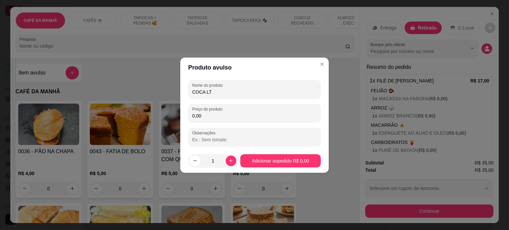
click at [215, 118] on input "0,00" at bounding box center [254, 116] width 125 height 7
type input "6,50"
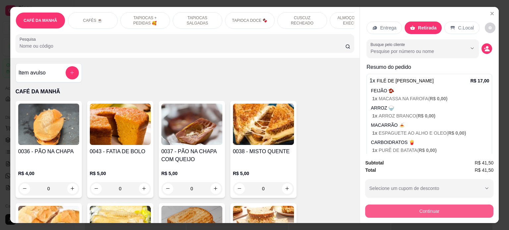
click at [438, 209] on button "Continuar" at bounding box center [429, 211] width 128 height 13
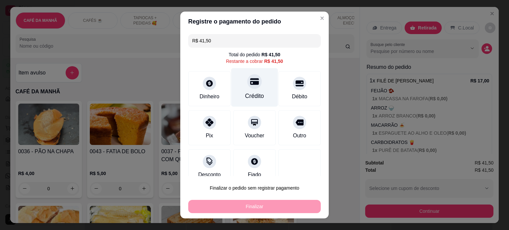
click at [245, 92] on div "Crédito" at bounding box center [254, 96] width 19 height 9
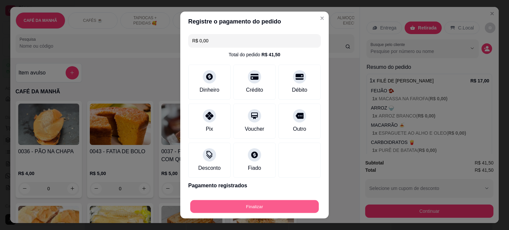
click at [251, 208] on button "Finalizar" at bounding box center [254, 207] width 129 height 13
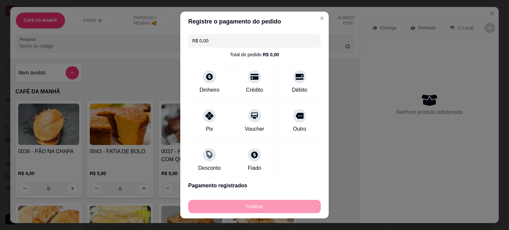
type input "-R$ 41,50"
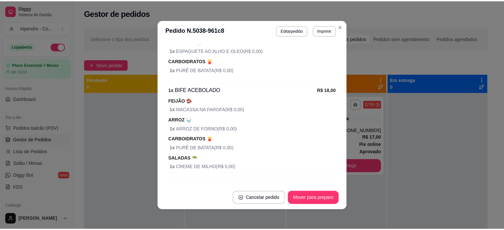
scroll to position [219, 0]
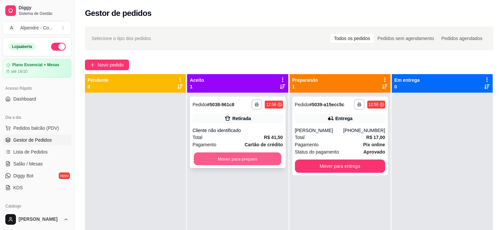
click at [241, 157] on button "Mover para preparo" at bounding box center [238, 159] width 88 height 13
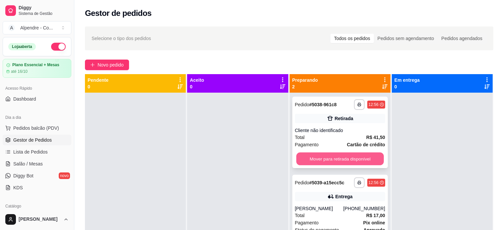
click at [335, 162] on button "Mover para retirada disponível" at bounding box center [340, 159] width 88 height 13
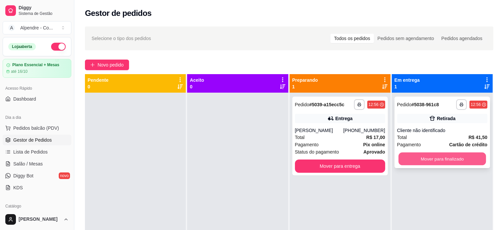
click at [424, 161] on button "Mover para finalizado" at bounding box center [442, 159] width 88 height 13
